Goal: Information Seeking & Learning: Learn about a topic

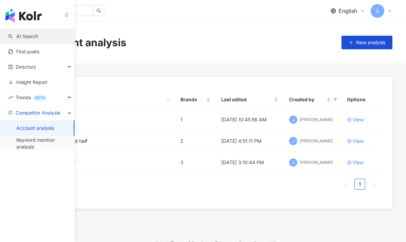
click at [27, 34] on link "AI Search" at bounding box center [23, 36] width 30 height 7
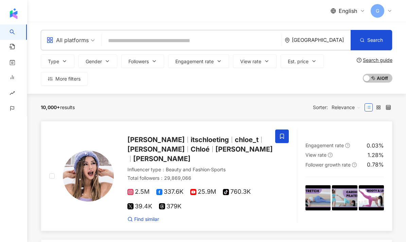
click at [141, 141] on span "[PERSON_NAME]" at bounding box center [155, 139] width 57 height 8
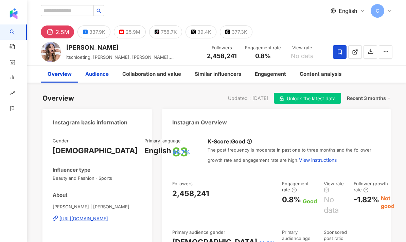
click at [112, 72] on div "Audience" at bounding box center [96, 73] width 37 height 17
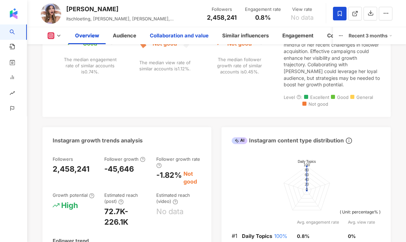
click at [174, 39] on div "Collaboration and value" at bounding box center [179, 36] width 59 height 8
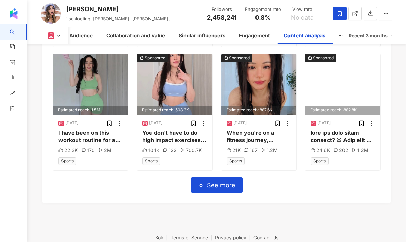
scroll to position [2404, 0]
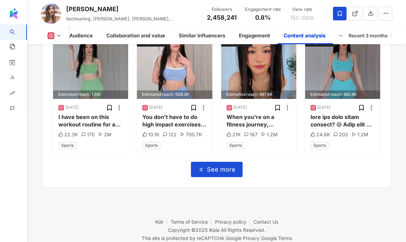
click at [208, 166] on span "See more" at bounding box center [221, 169] width 29 height 7
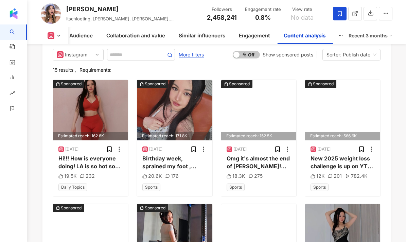
scroll to position [2114, 0]
